Goal: Check status: Check status

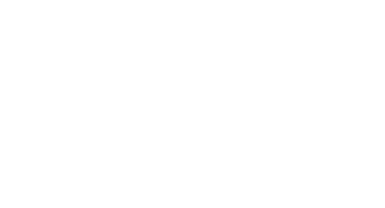
select select
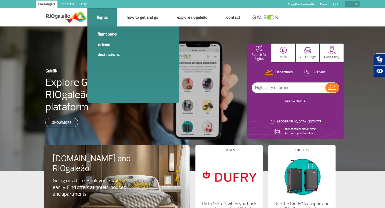
click at [108, 35] on link "Flight panel" at bounding box center [134, 34] width 72 height 6
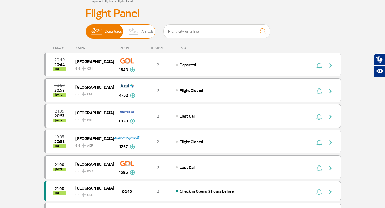
scroll to position [35, 0]
click at [138, 33] on img at bounding box center [134, 31] width 16 height 14
click at [86, 29] on input "Departures Arrivals" at bounding box center [86, 29] width 0 height 0
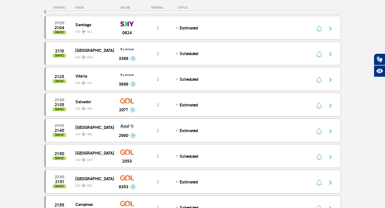
scroll to position [0, 0]
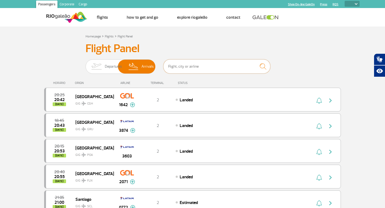
click at [178, 69] on input "text" at bounding box center [216, 66] width 107 height 14
type input "air france"
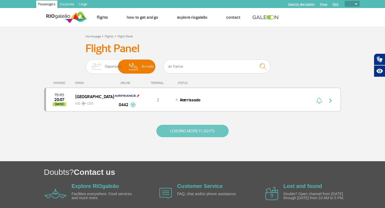
click at [215, 127] on button "LOADING MORE FLIGHTS" at bounding box center [193, 131] width 72 height 12
